Goal: Task Accomplishment & Management: Manage account settings

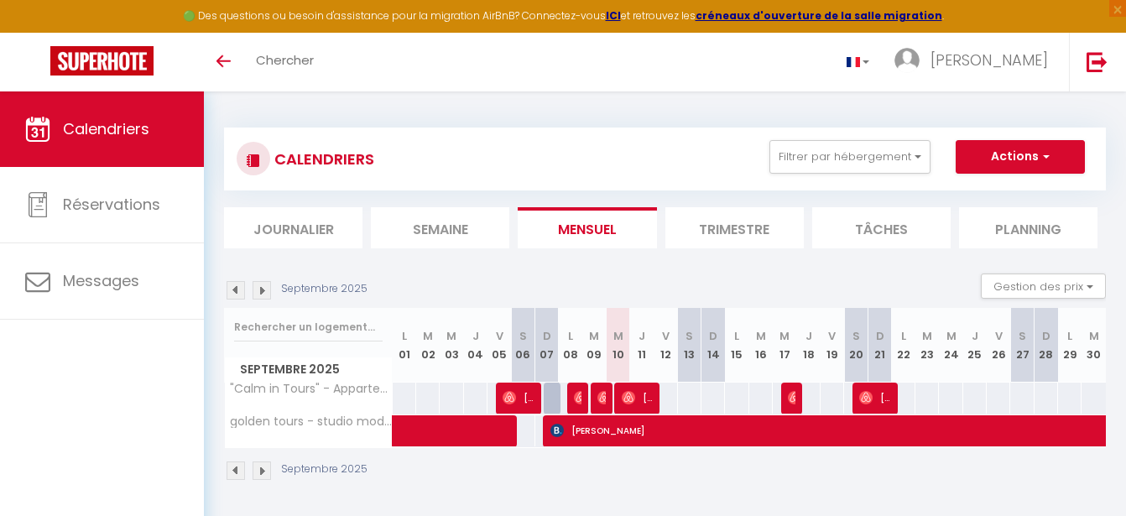
select select
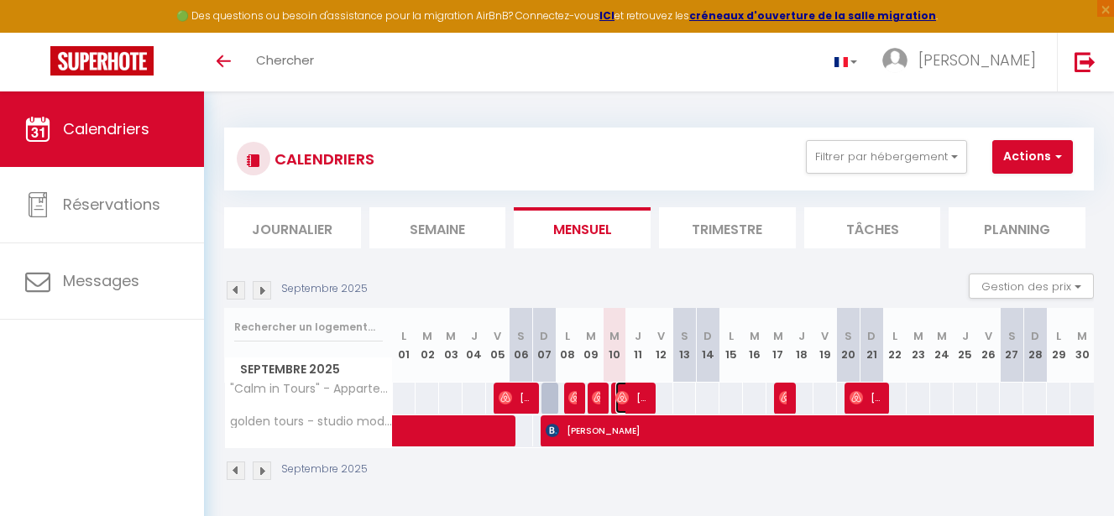
click at [629, 399] on img at bounding box center [621, 397] width 13 height 13
select select "OK"
select select "KO"
select select "0"
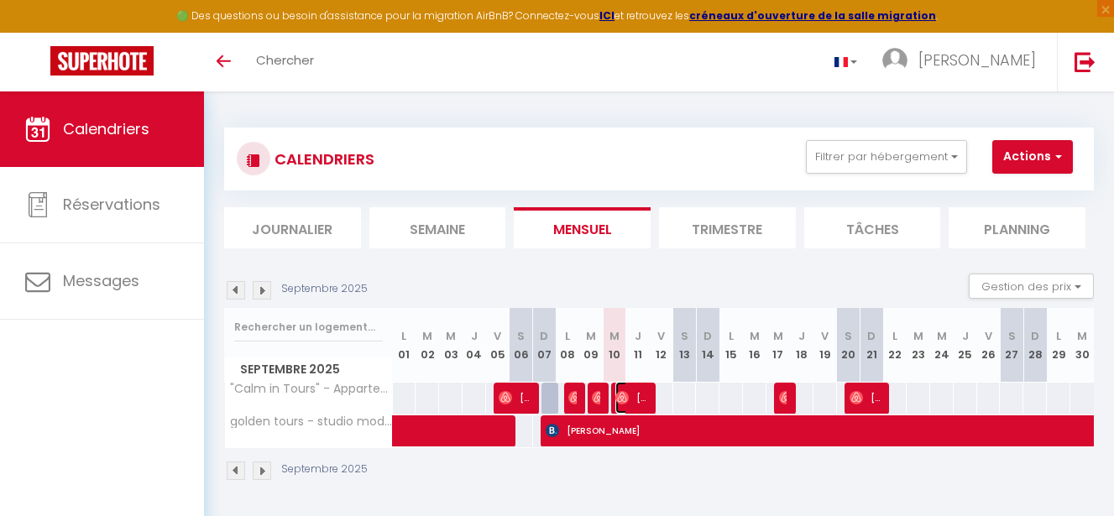
select select "1"
select select
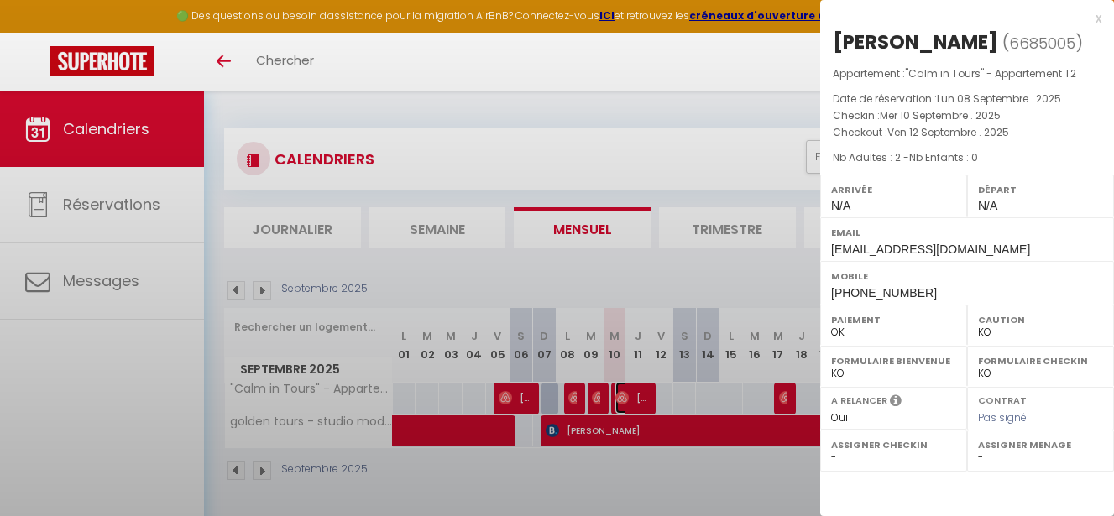
select select "48004"
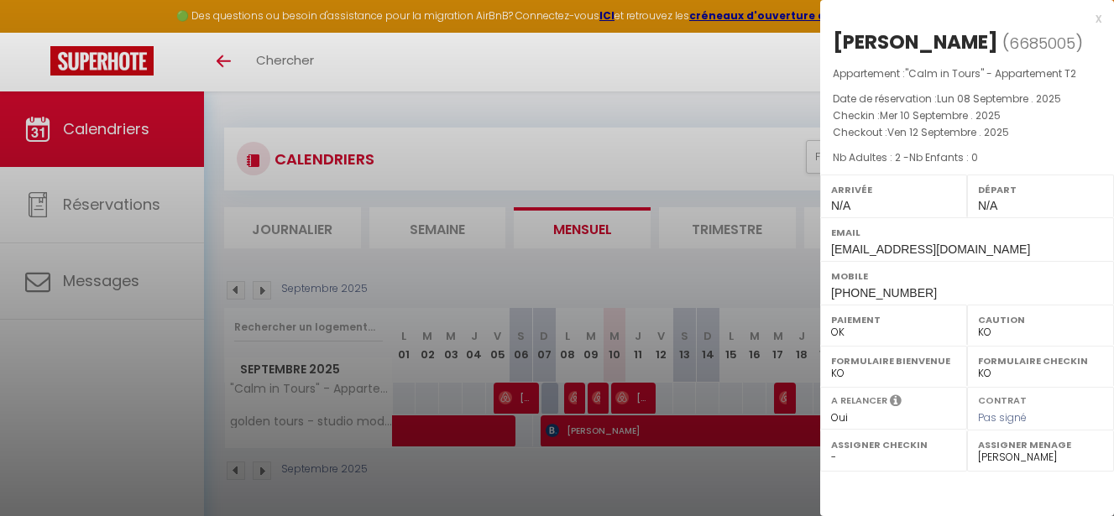
click at [531, 478] on div at bounding box center [557, 258] width 1114 height 516
